Goal: Task Accomplishment & Management: Use online tool/utility

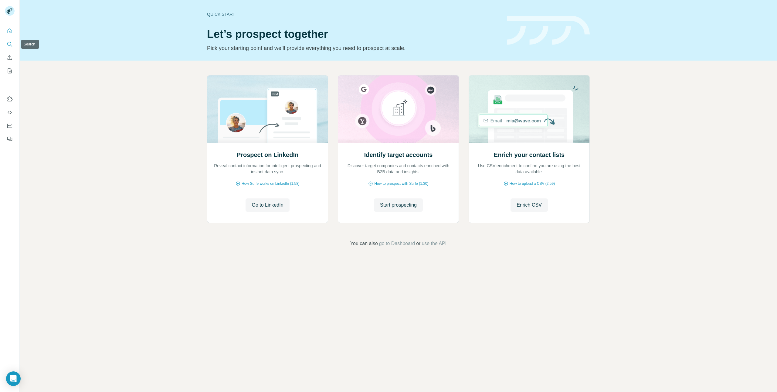
click at [12, 44] on icon "Search" at bounding box center [10, 44] width 6 height 6
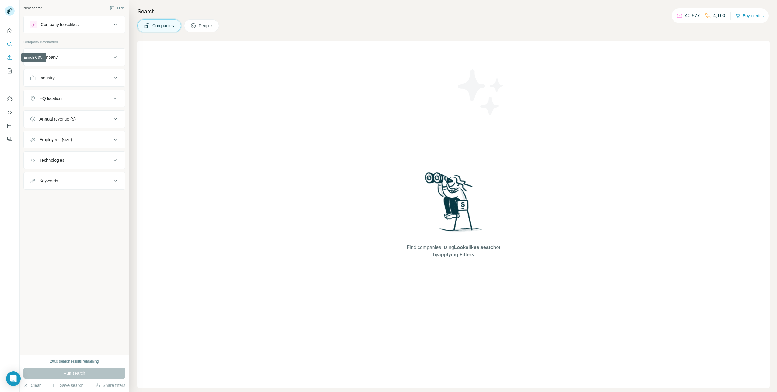
click at [6, 54] on button "Enrich CSV" at bounding box center [10, 57] width 10 height 11
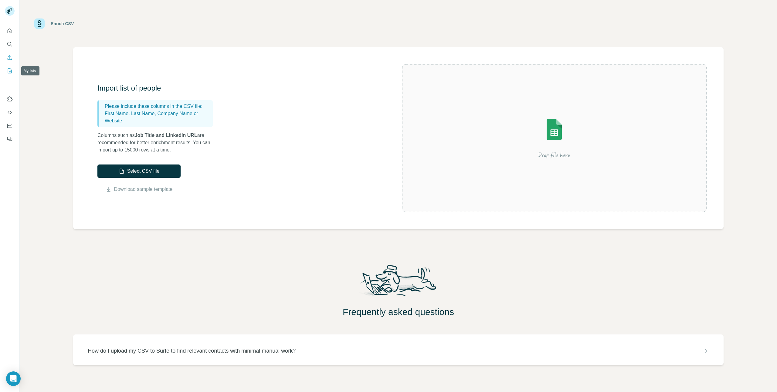
click at [10, 69] on icon "My lists" at bounding box center [10, 71] width 6 height 6
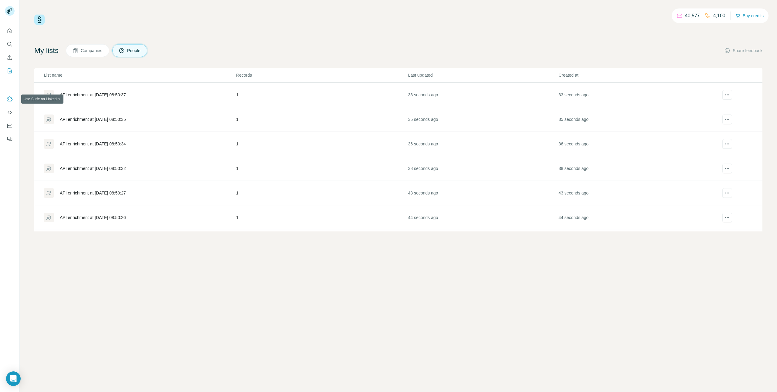
click at [6, 97] on button "Use Surfe on LinkedIn" at bounding box center [10, 99] width 10 height 11
click at [9, 111] on icon "Use Surfe API" at bounding box center [10, 112] width 4 height 3
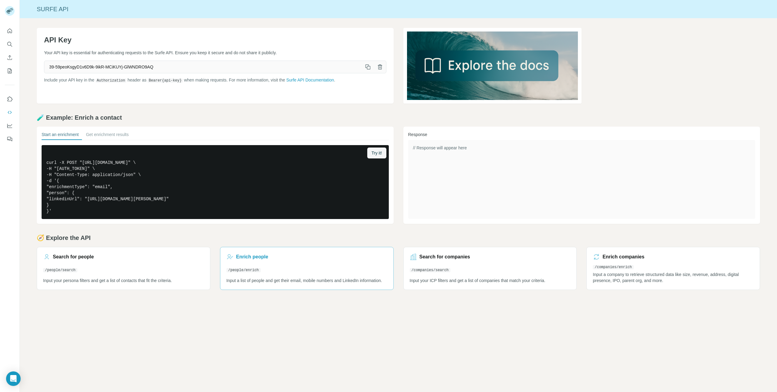
click at [299, 264] on link "[DEMOGRAPHIC_DATA] people /people/enrich Input a list of people and get their e…" at bounding box center [307, 268] width 174 height 43
